Goal: Information Seeking & Learning: Find specific page/section

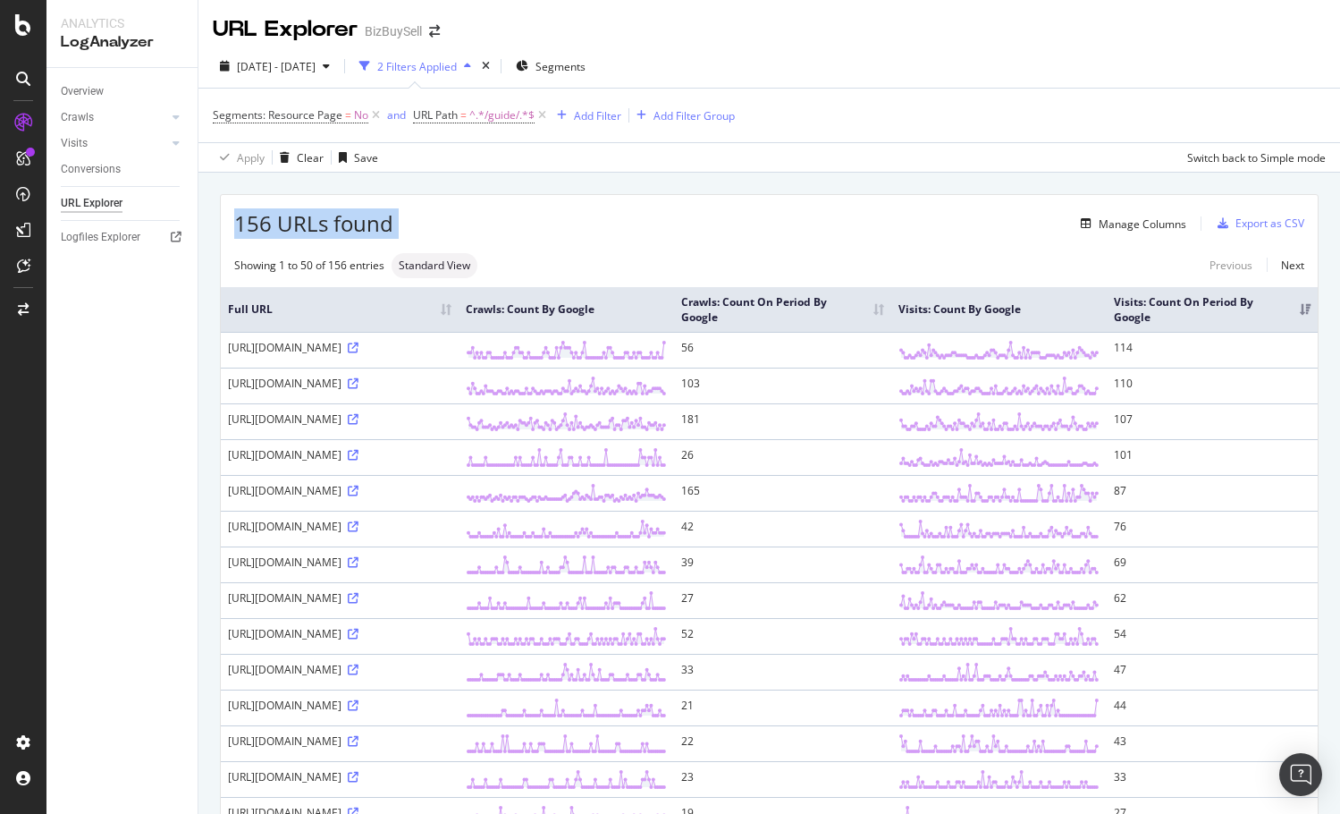
drag, startPoint x: 237, startPoint y: 222, endPoint x: 393, endPoint y: 225, distance: 156.5
click at [393, 225] on div "156 URLs found Manage Columns Export as CSV" at bounding box center [769, 217] width 1097 height 44
click at [393, 225] on div "Manage Columns" at bounding box center [789, 223] width 793 height 21
drag, startPoint x: 393, startPoint y: 224, endPoint x: 257, endPoint y: 231, distance: 136.0
click at [259, 232] on div "156 URLs found Manage Columns Export as CSV" at bounding box center [769, 217] width 1097 height 44
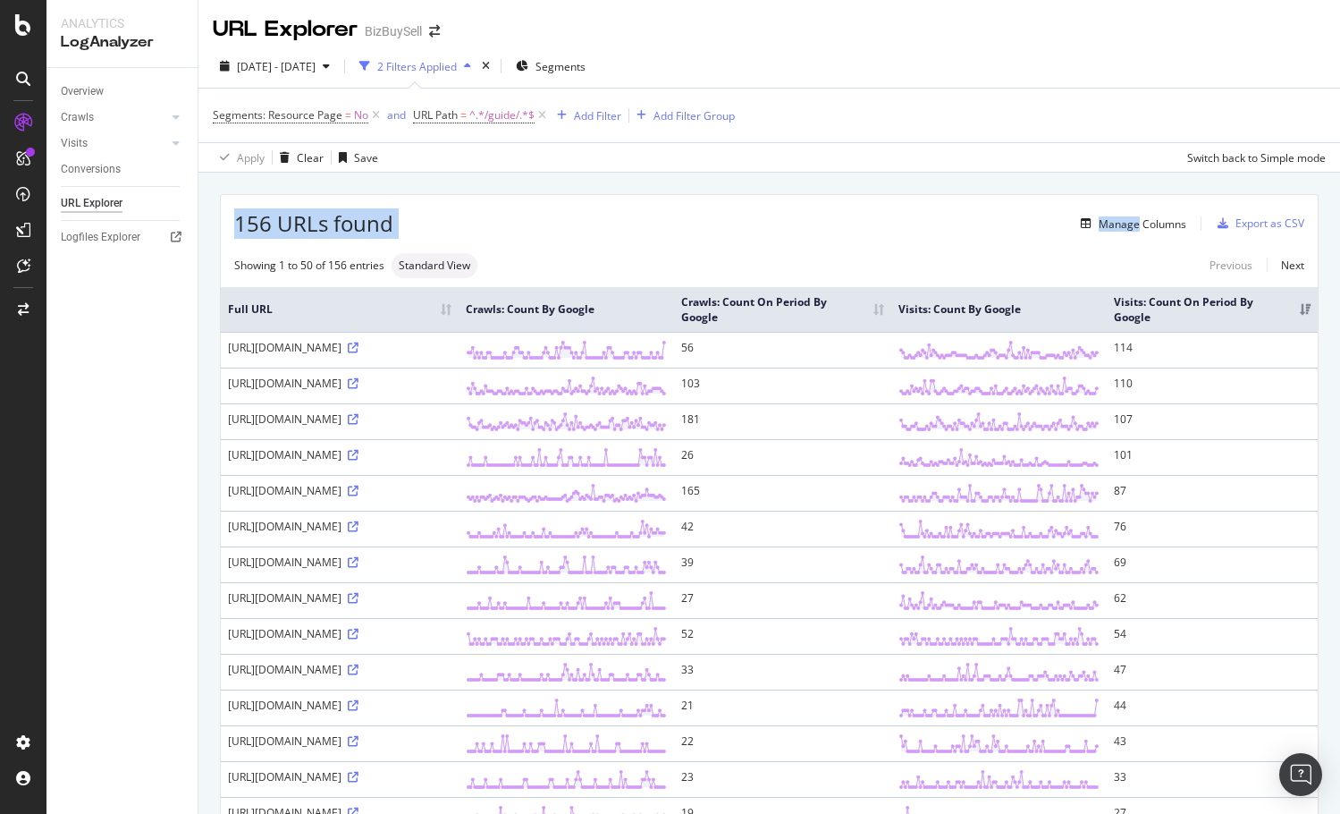
click at [257, 231] on span "156 URLs found" at bounding box center [313, 223] width 159 height 30
drag, startPoint x: 240, startPoint y: 223, endPoint x: 275, endPoint y: 224, distance: 34.9
click at [275, 224] on span "156 URLs found" at bounding box center [313, 223] width 159 height 30
drag, startPoint x: 235, startPoint y: 224, endPoint x: 392, endPoint y: 219, distance: 156.5
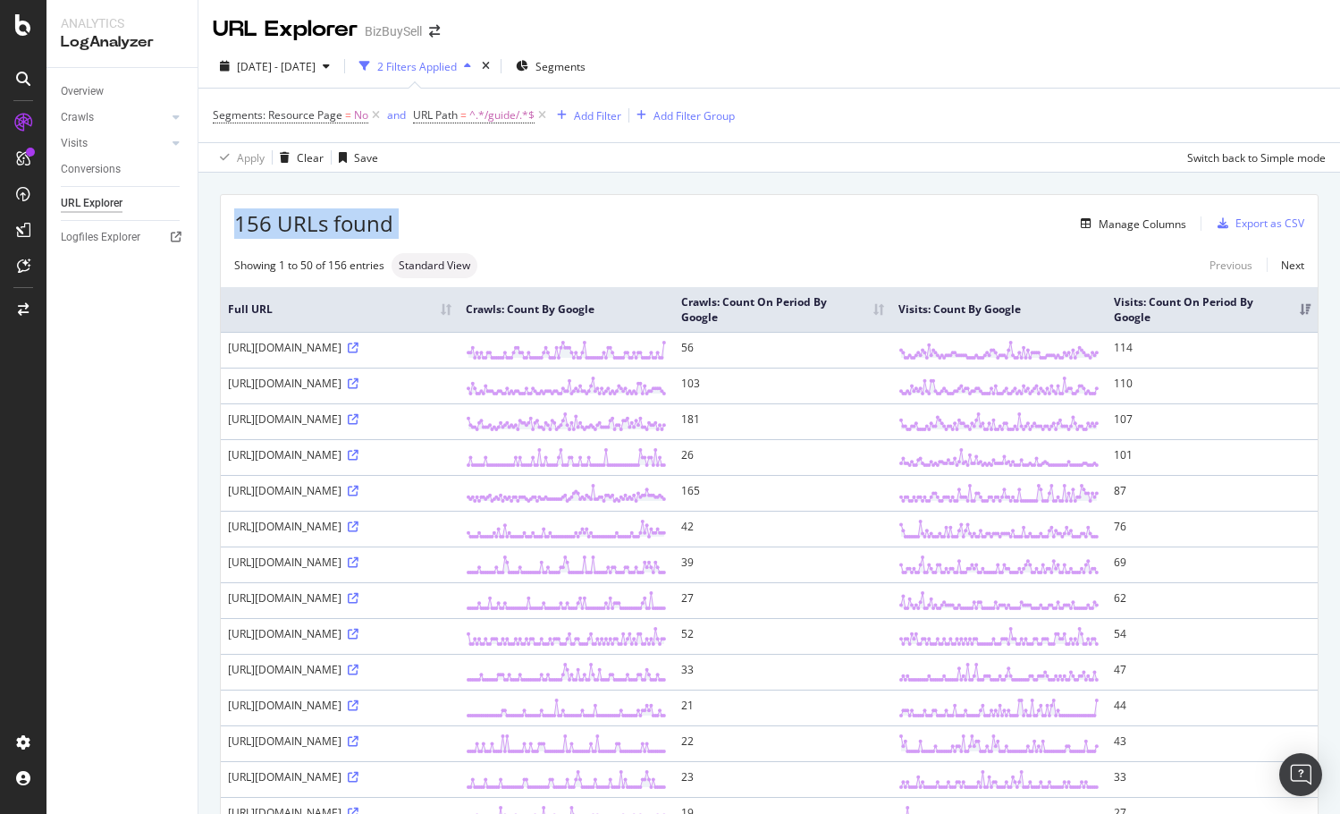
click at [392, 219] on div "156 URLs found Manage Columns Export as CSV" at bounding box center [769, 217] width 1097 height 44
click at [297, 207] on div "156 URLs found Manage Columns Export as CSV" at bounding box center [769, 217] width 1097 height 44
drag, startPoint x: 239, startPoint y: 221, endPoint x: 389, endPoint y: 223, distance: 150.2
click at [389, 223] on span "156 URLs found" at bounding box center [313, 223] width 159 height 30
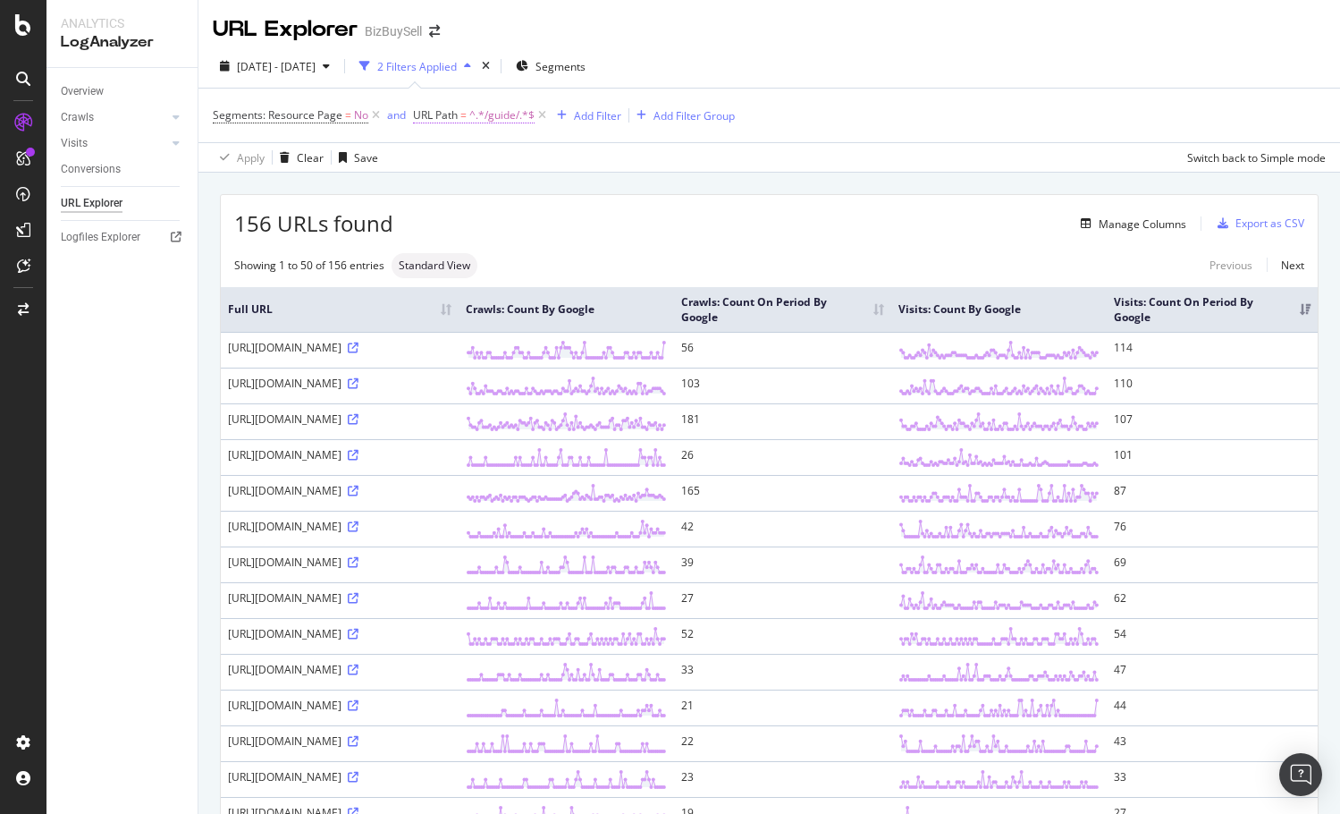
click at [511, 117] on span "^.*/guide/.*$" at bounding box center [501, 115] width 65 height 25
type input "valuation-benchmarks"
click at [606, 231] on div "Apply" at bounding box center [610, 227] width 28 height 15
